Goal: Information Seeking & Learning: Learn about a topic

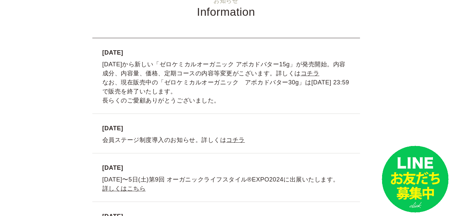
scroll to position [1505, 0]
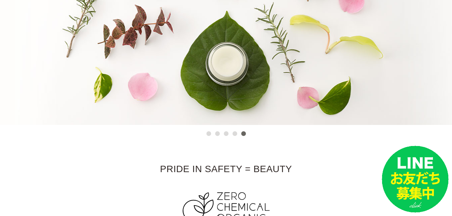
scroll to position [0, 0]
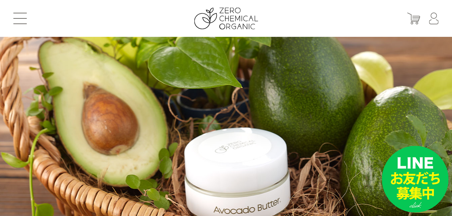
click at [96, 94] on li at bounding box center [226, 155] width 452 height 237
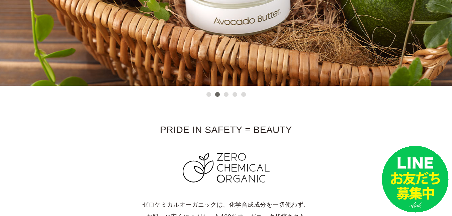
scroll to position [377, 0]
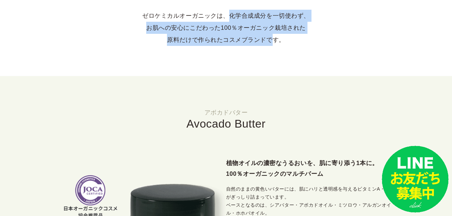
drag, startPoint x: 263, startPoint y: 40, endPoint x: 227, endPoint y: 17, distance: 42.8
click at [227, 17] on p "ゼロケミカルオーガニックは、化学合成成分を一切使わず、 お肌への安心にこだわった100％オーガニック栽培された 原料だけで作られたコスメブランドです。" at bounding box center [225, 28] width 425 height 36
copy p "化学合成成分を一切使わず、 お肌への安心にこだわった100％オーガニック栽培された 原料だけで作られたコスメブランド"
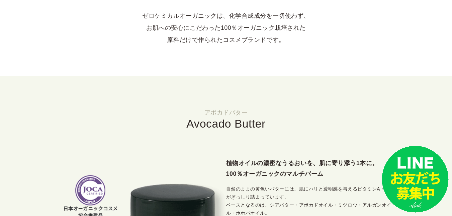
click at [360, 107] on section "アボカドバター Avocado Butter 植物オイルの濃密なうるおいを、肌に寄り添う1本に。 100％オーガニックのマルチバーム 自然のままの黄色いバター…" at bounding box center [226, 202] width 452 height 252
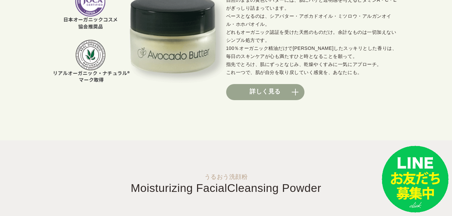
scroll to position [754, 0]
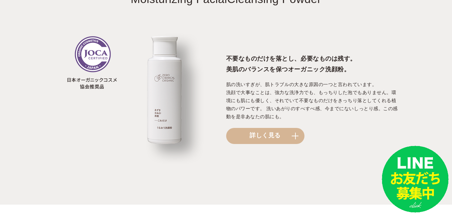
click at [451, 71] on section "うるおう洗顔粉 Moisturizing Facial Cleansing Powder 不要なものだけを落とし、必要なものは残す。 美肌のバランスを保つオー…" at bounding box center [226, 78] width 452 height 253
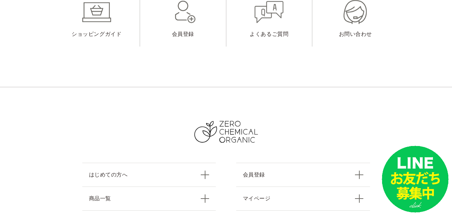
scroll to position [3006, 0]
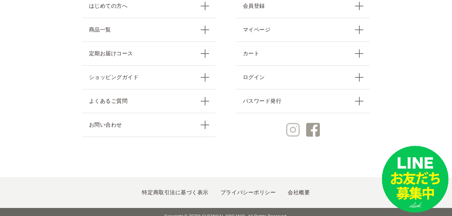
click at [295, 126] on img at bounding box center [293, 130] width 14 height 14
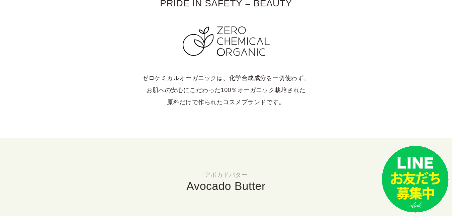
scroll to position [336, 0]
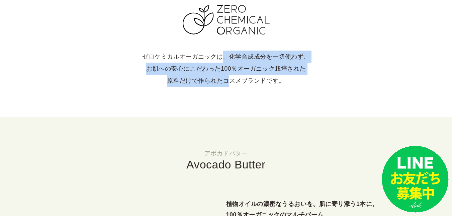
drag, startPoint x: 224, startPoint y: 58, endPoint x: 225, endPoint y: 80, distance: 21.7
click at [225, 80] on p "ゼロケミカルオーガニックは、化学合成成分を一切使わず、 お肌への安心にこだわった100％オーガニック栽培された 原料だけで作られたコスメブランドです。" at bounding box center [225, 68] width 425 height 36
copy p "、化学合成成分を一切使わず、 お肌への安心にこだわった100％オーガニック栽培された 原料だけで作られた"
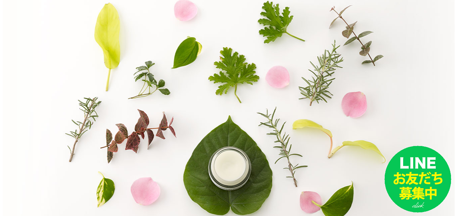
scroll to position [0, 0]
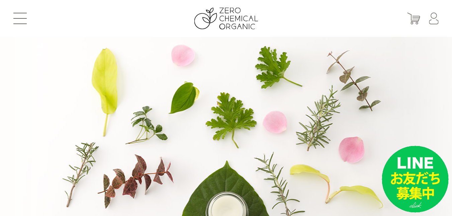
click at [14, 16] on button at bounding box center [19, 18] width 13 height 11
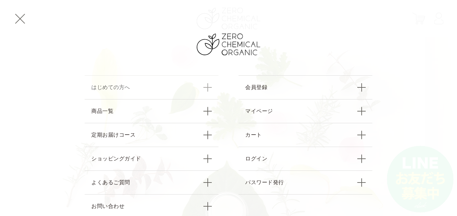
click at [164, 88] on link "はじめての方へ" at bounding box center [152, 87] width 134 height 24
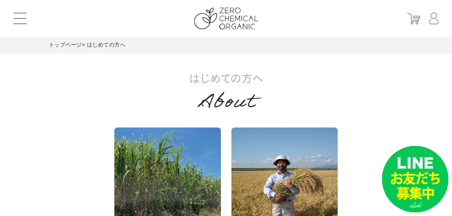
scroll to position [189, 0]
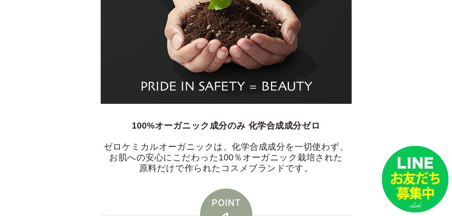
scroll to position [377, 0]
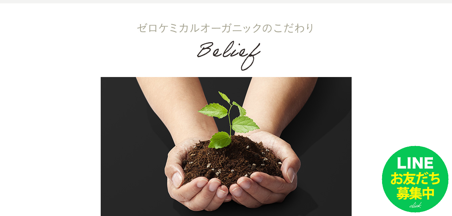
scroll to position [0, 0]
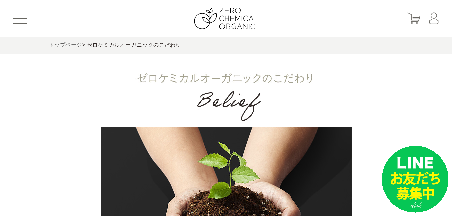
click at [52, 45] on link "トップページ" at bounding box center [65, 45] width 33 height 6
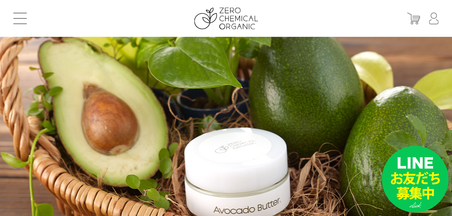
click at [16, 15] on button at bounding box center [19, 18] width 13 height 11
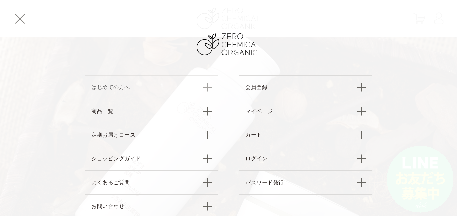
click at [148, 87] on link "はじめての方へ" at bounding box center [152, 87] width 134 height 24
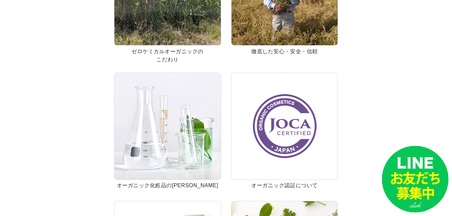
scroll to position [377, 0]
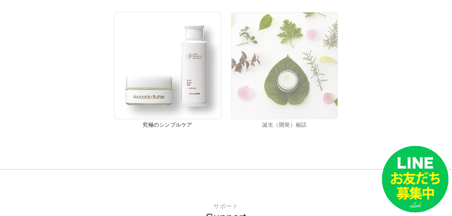
click at [323, 89] on img at bounding box center [284, 65] width 107 height 107
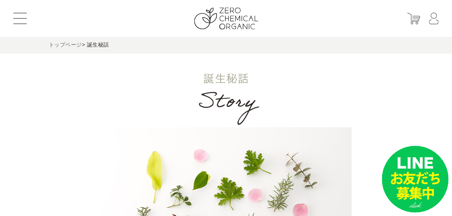
click at [55, 46] on link "トップページ" at bounding box center [65, 45] width 33 height 6
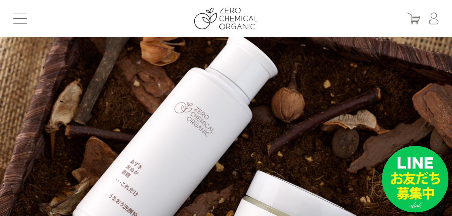
click at [16, 11] on header "はじめての方へ 商品一覧 定期お届けコース ショッピングガイド よくあるご質問 お問い合わせ 会員登録 マイページ カート ログイン パスワード発行" at bounding box center [226, 18] width 452 height 37
click at [17, 15] on button at bounding box center [19, 18] width 13 height 11
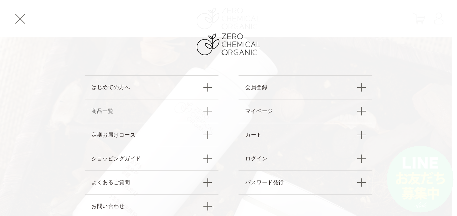
click at [109, 108] on link "商品一覧" at bounding box center [152, 111] width 134 height 24
